Goal: Navigation & Orientation: Find specific page/section

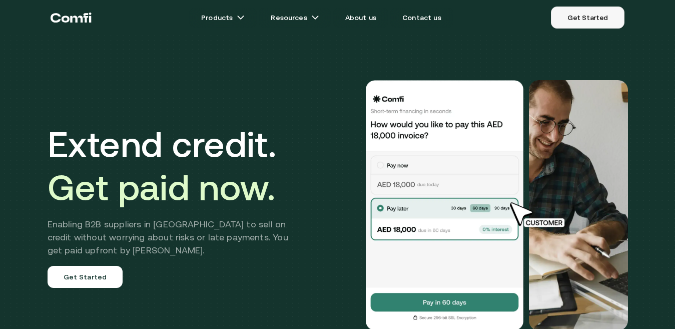
click at [586, 19] on link "Get Started" at bounding box center [588, 18] width 74 height 22
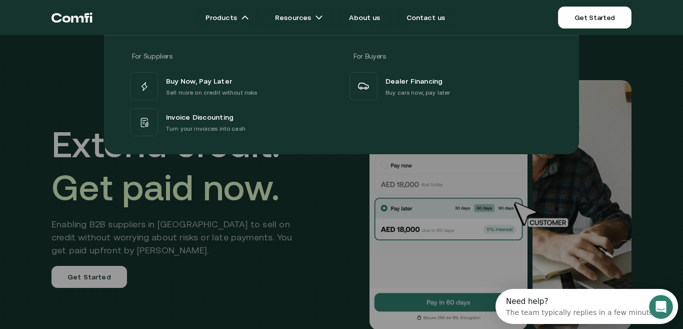
click at [342, 194] on div at bounding box center [341, 199] width 683 height 329
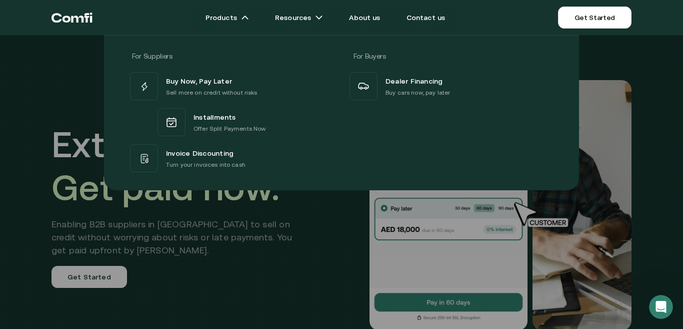
click at [318, 271] on div at bounding box center [341, 199] width 683 height 329
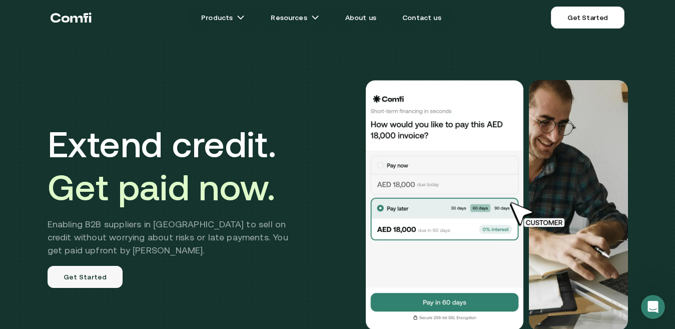
click at [102, 276] on link "Get Started" at bounding box center [86, 277] width 76 height 22
click at [80, 17] on icon "Return to the top of the Comfi home page" at bounding box center [76, 19] width 13 height 7
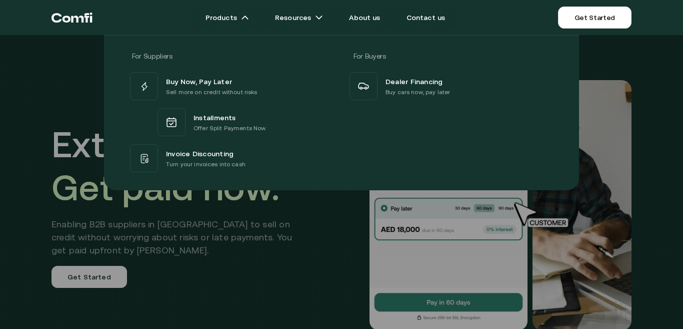
drag, startPoint x: 311, startPoint y: 224, endPoint x: 313, endPoint y: 219, distance: 5.1
click at [312, 222] on div at bounding box center [341, 199] width 683 height 329
click at [206, 263] on div at bounding box center [341, 199] width 683 height 329
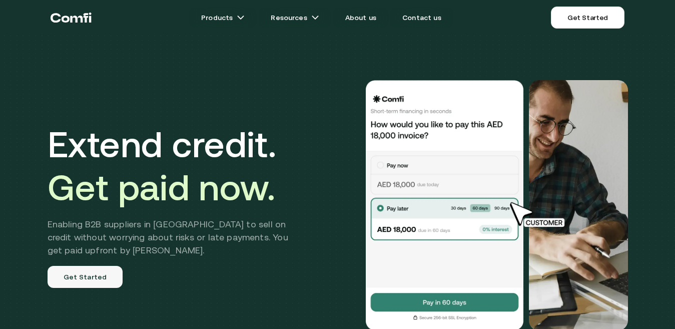
click at [110, 278] on link "Get Started" at bounding box center [86, 277] width 76 height 22
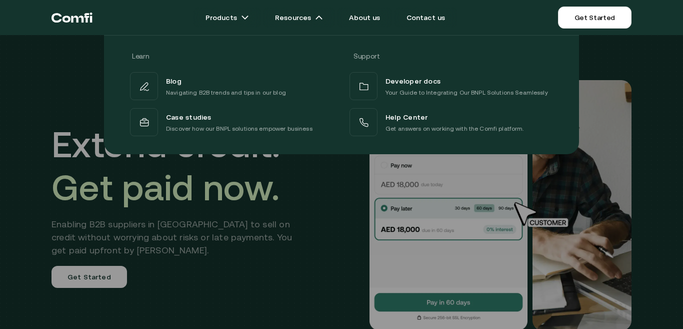
click at [68, 78] on div "Learn Support Blog Navigating B2B trends and tips in our blog Developer docs Yo…" at bounding box center [341, 91] width 683 height 127
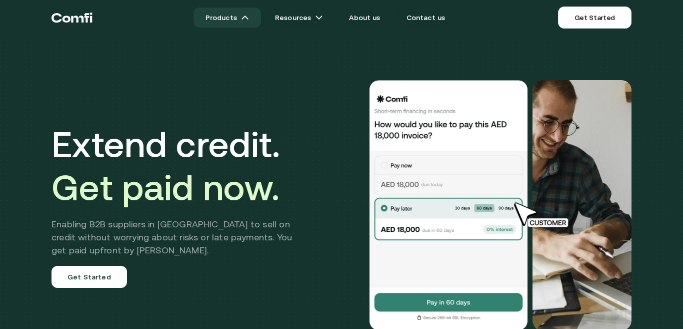
click at [244, 15] on link "Products" at bounding box center [228, 18] width 68 height 20
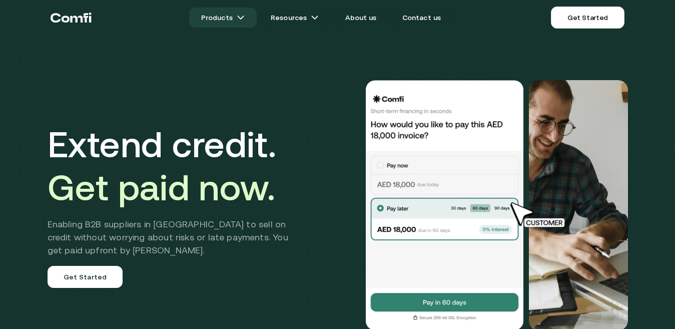
click at [244, 15] on img at bounding box center [241, 18] width 8 height 8
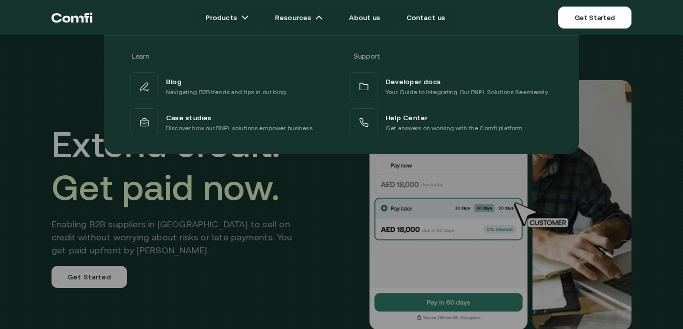
click at [340, 251] on div at bounding box center [341, 199] width 683 height 329
